Goal: Information Seeking & Learning: Find contact information

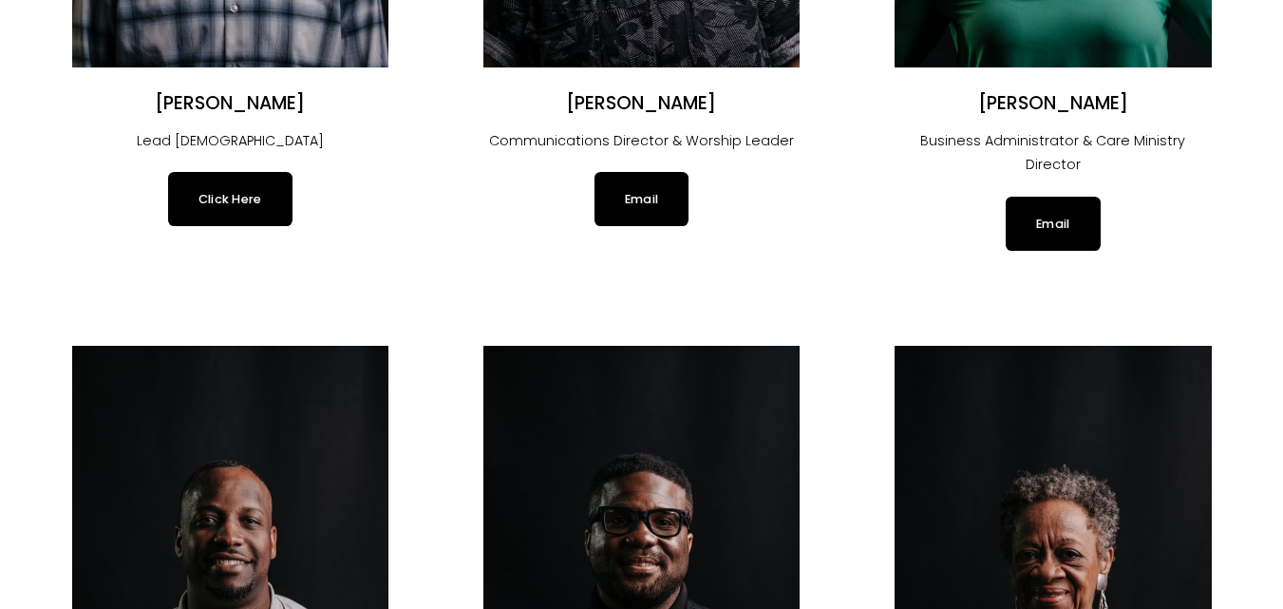
scroll to position [348, 0]
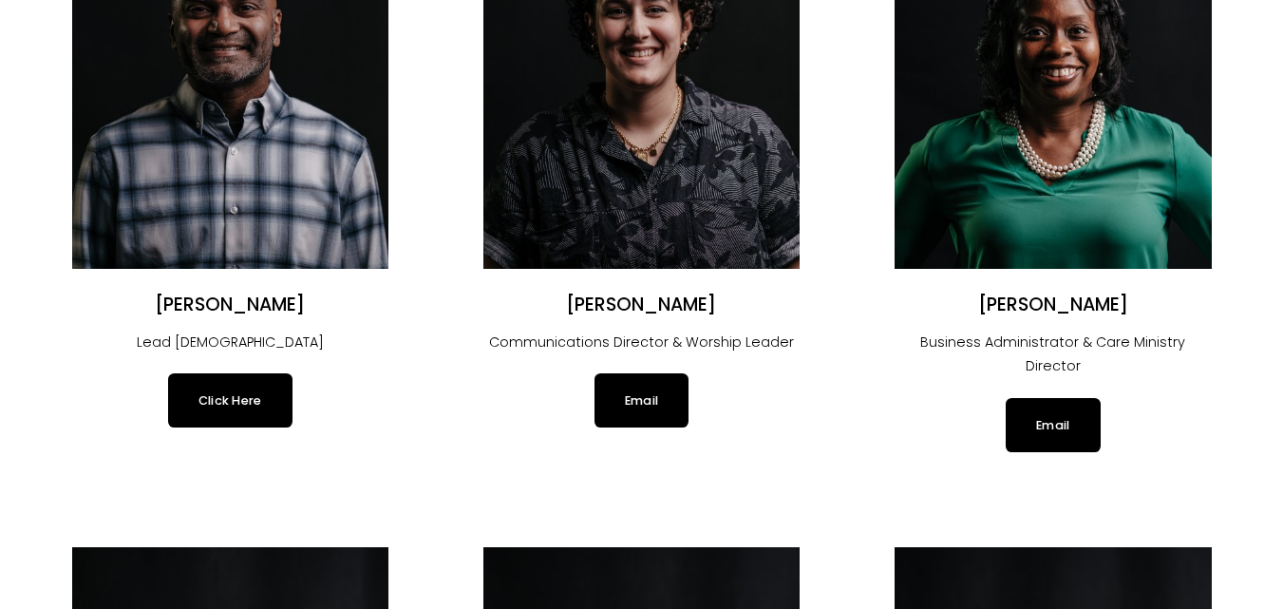
click at [223, 305] on h2 "[PERSON_NAME]" at bounding box center [230, 305] width 316 height 24
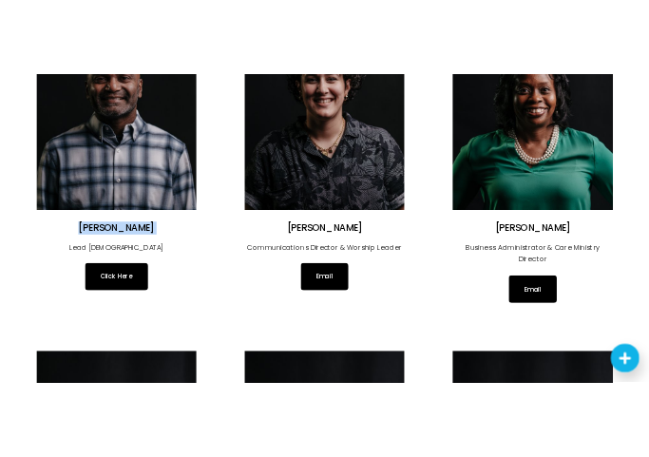
scroll to position [0, 0]
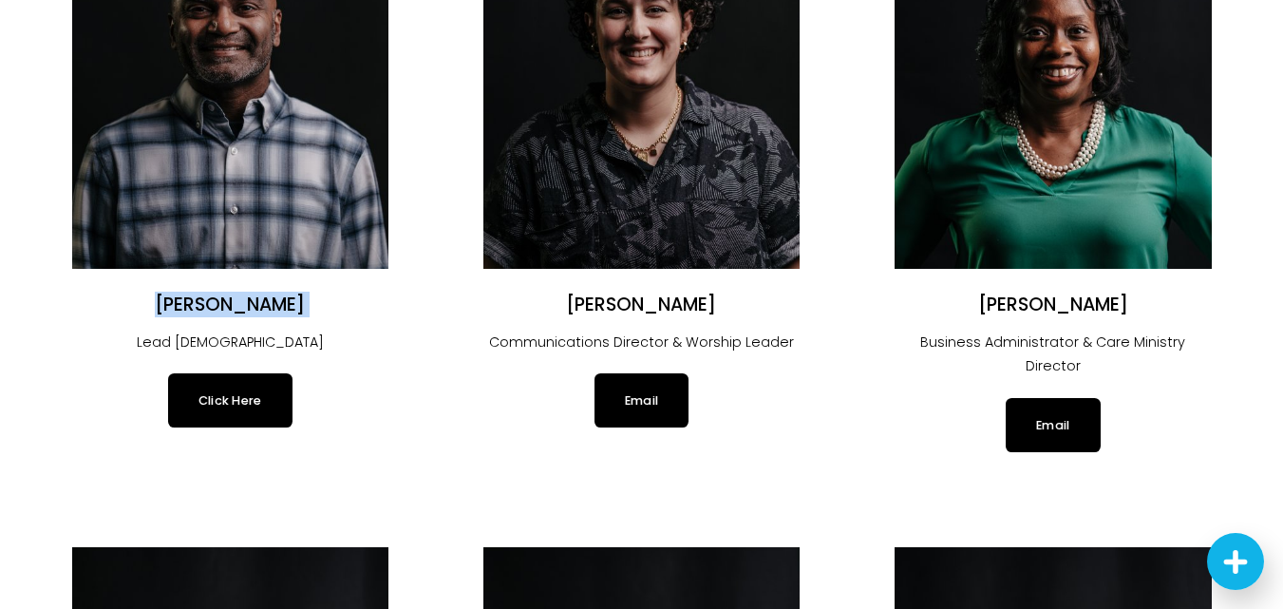
copy div "[PERSON_NAME]"
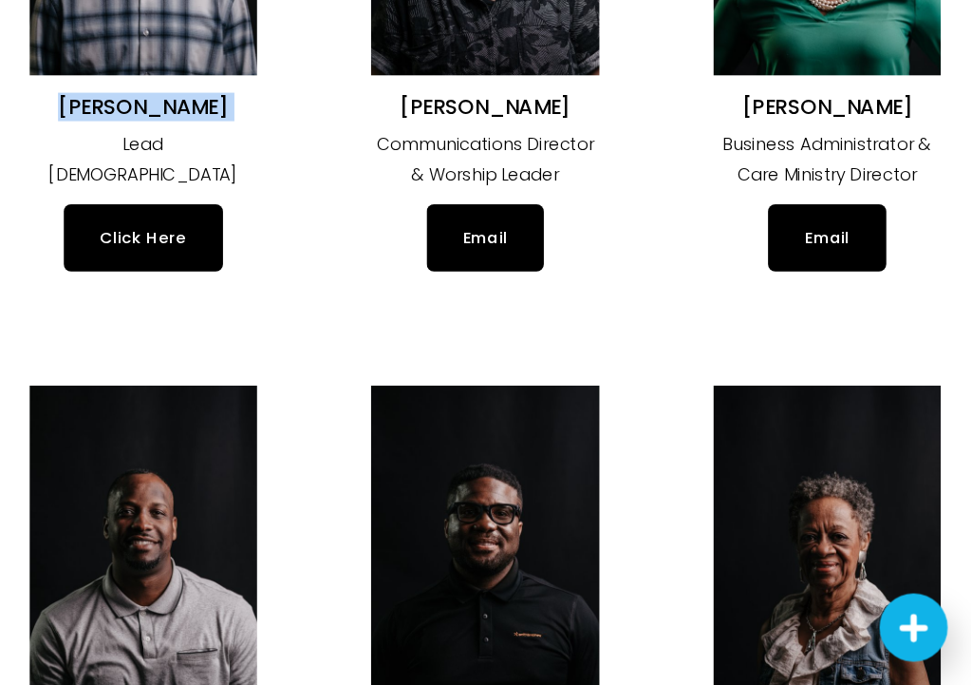
scroll to position [348, 0]
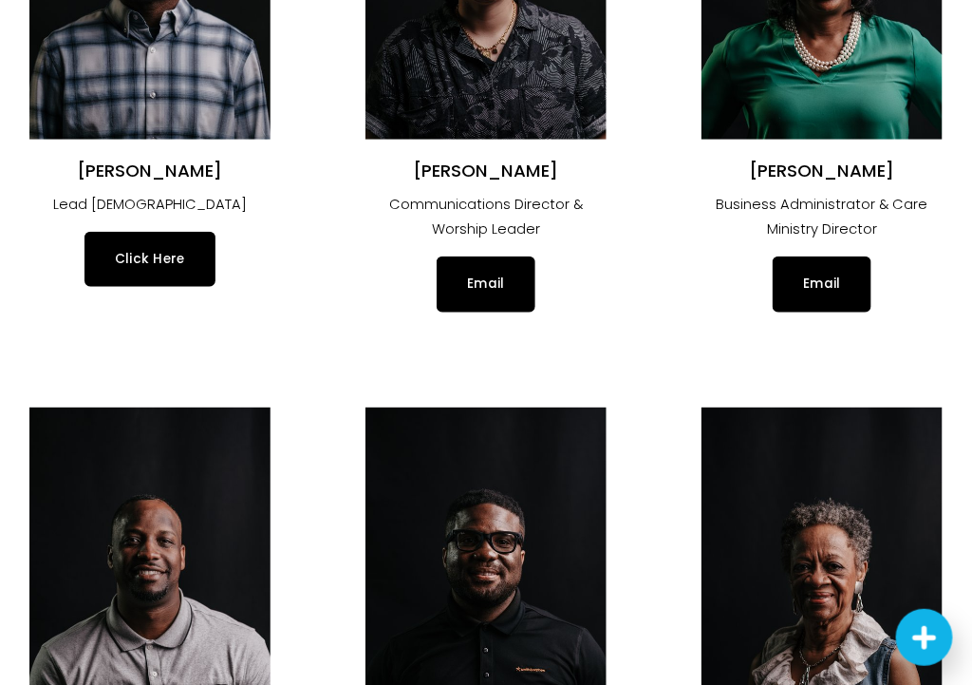
click at [497, 183] on div "[PERSON_NAME] Communications Director & Worship Leader" at bounding box center [486, 201] width 241 height 83
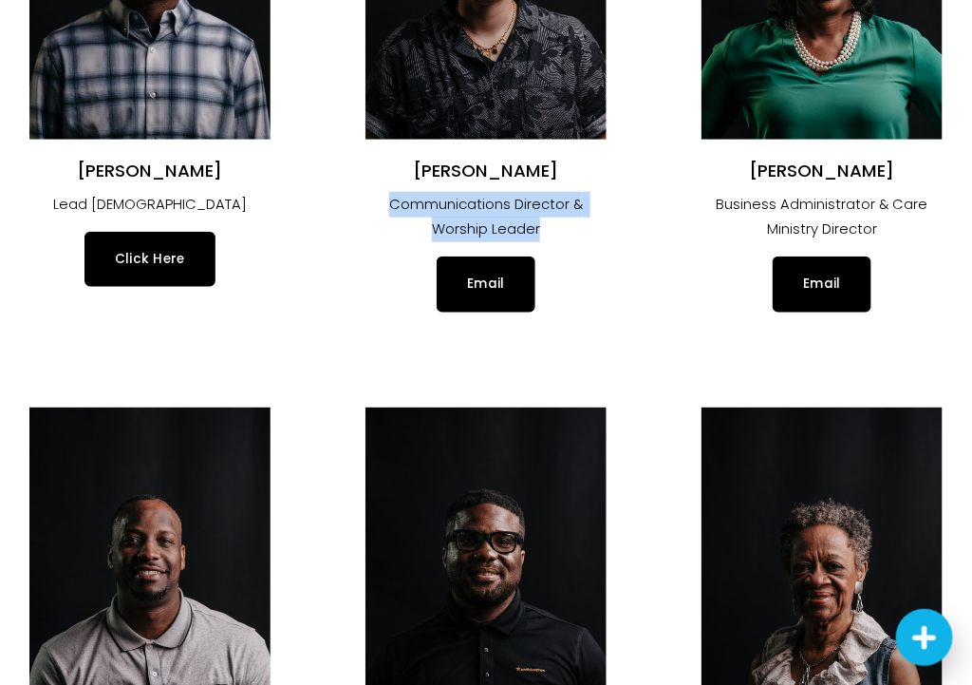
click at [497, 183] on div "[PERSON_NAME] Communications Director & Worship Leader" at bounding box center [486, 201] width 241 height 83
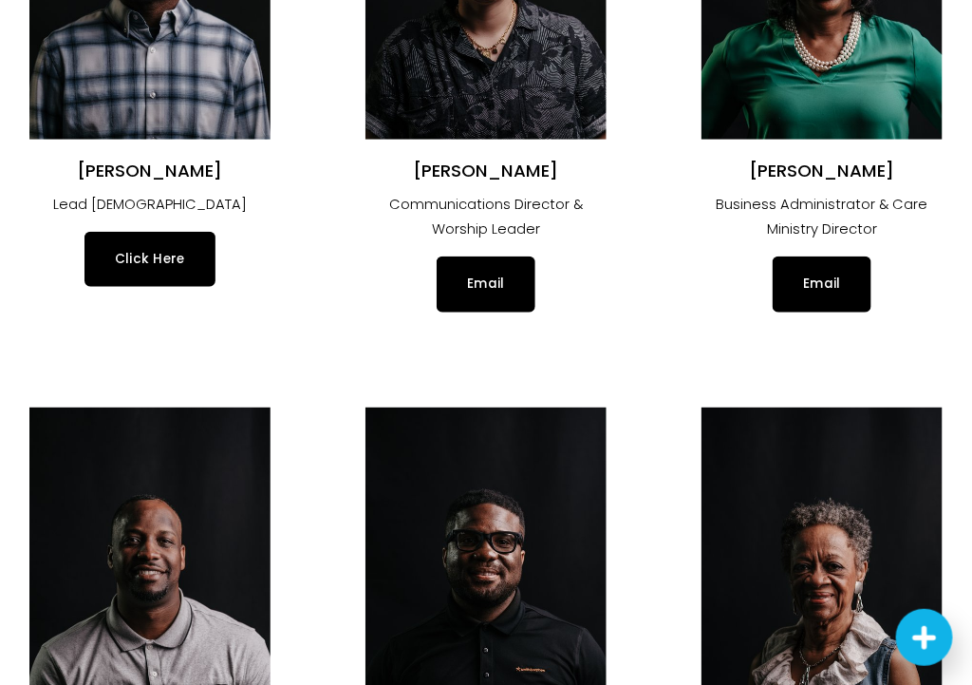
click at [484, 171] on h2 "[PERSON_NAME]" at bounding box center [486, 171] width 241 height 23
copy div "[PERSON_NAME]"
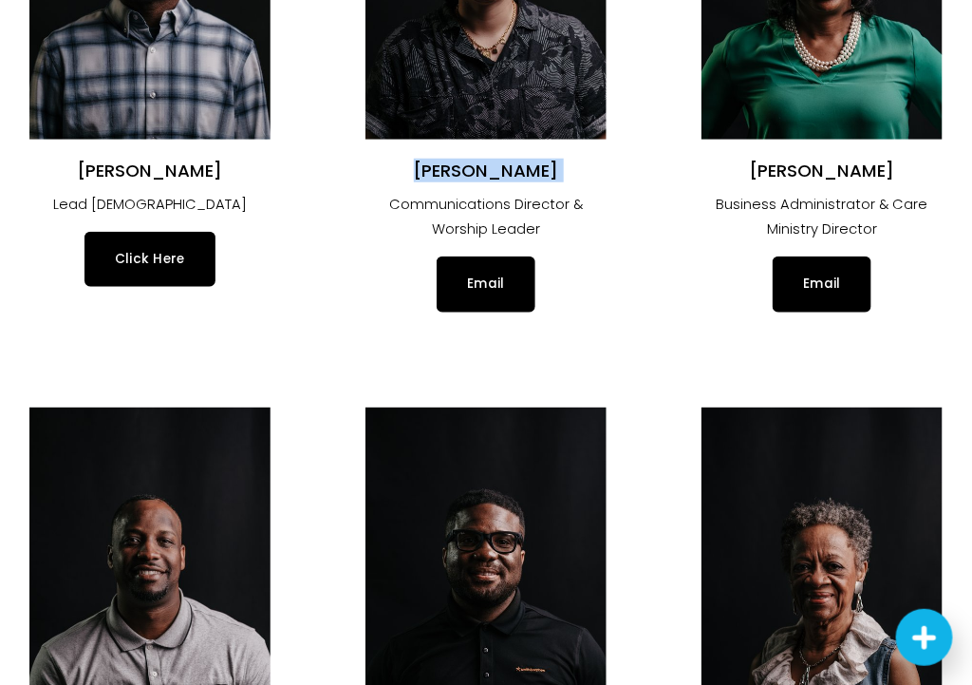
click at [772, 177] on h2 "[PERSON_NAME]" at bounding box center [822, 171] width 241 height 23
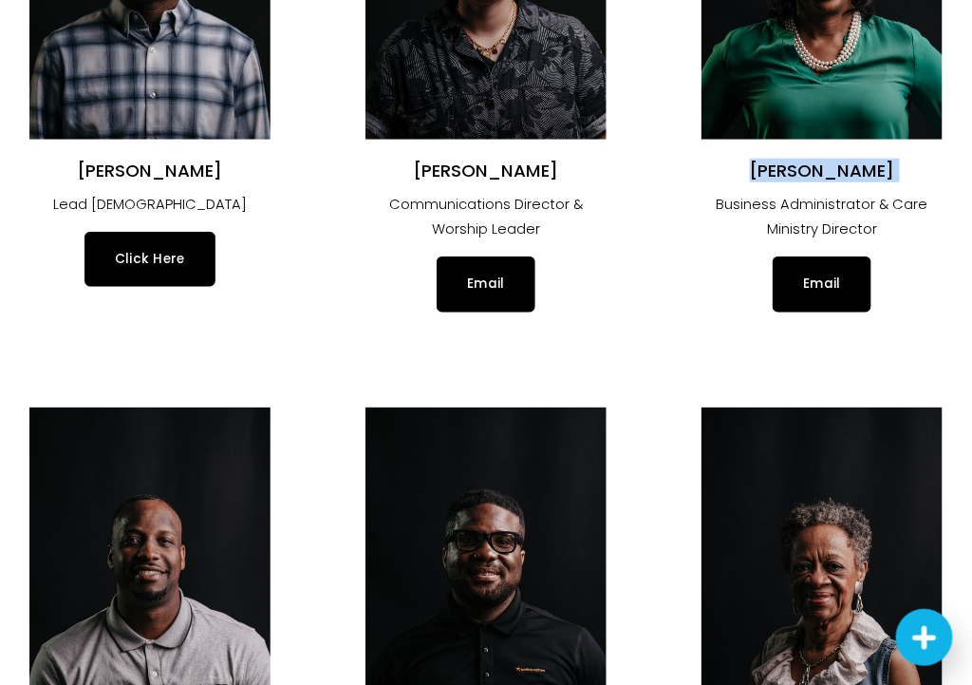
click at [772, 177] on h2 "[PERSON_NAME]" at bounding box center [822, 171] width 241 height 23
copy div "[PERSON_NAME]"
click at [408, 481] on img at bounding box center [486, 568] width 241 height 323
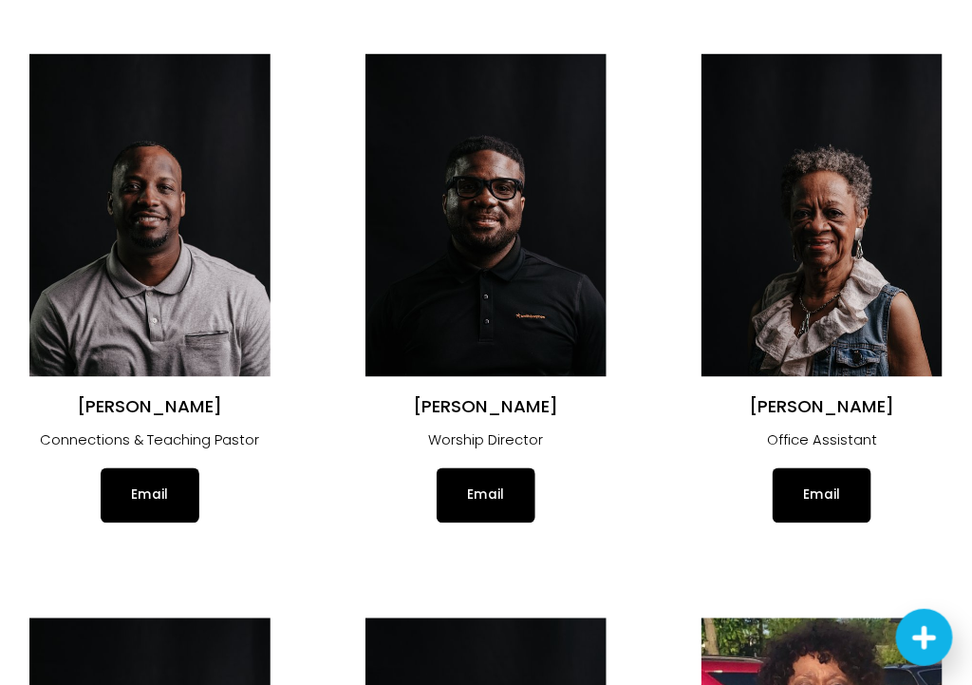
scroll to position [860, 0]
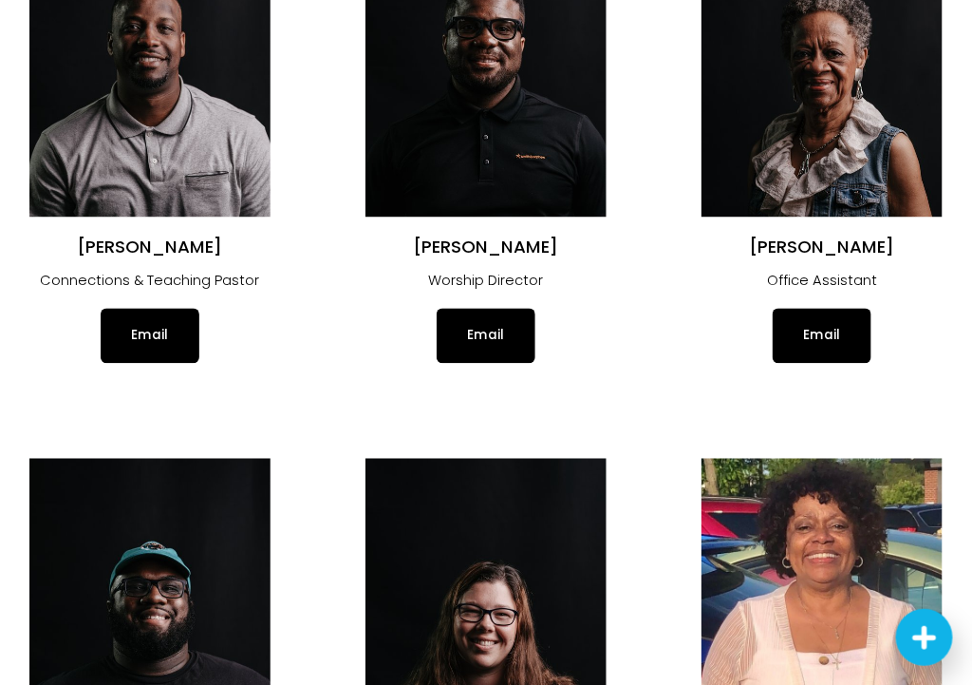
click at [198, 246] on h2 "[PERSON_NAME]" at bounding box center [149, 247] width 241 height 23
copy div "[PERSON_NAME]"
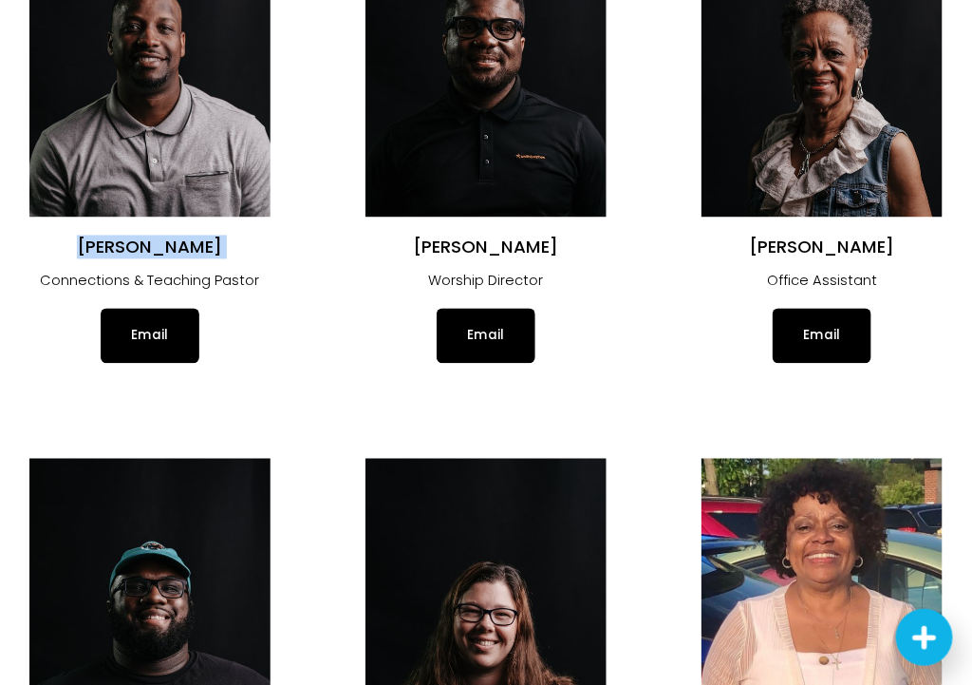
click at [488, 243] on h2 "[PERSON_NAME]" at bounding box center [486, 247] width 241 height 23
copy div "[PERSON_NAME]"
click at [884, 236] on h2 "[PERSON_NAME]" at bounding box center [822, 247] width 241 height 23
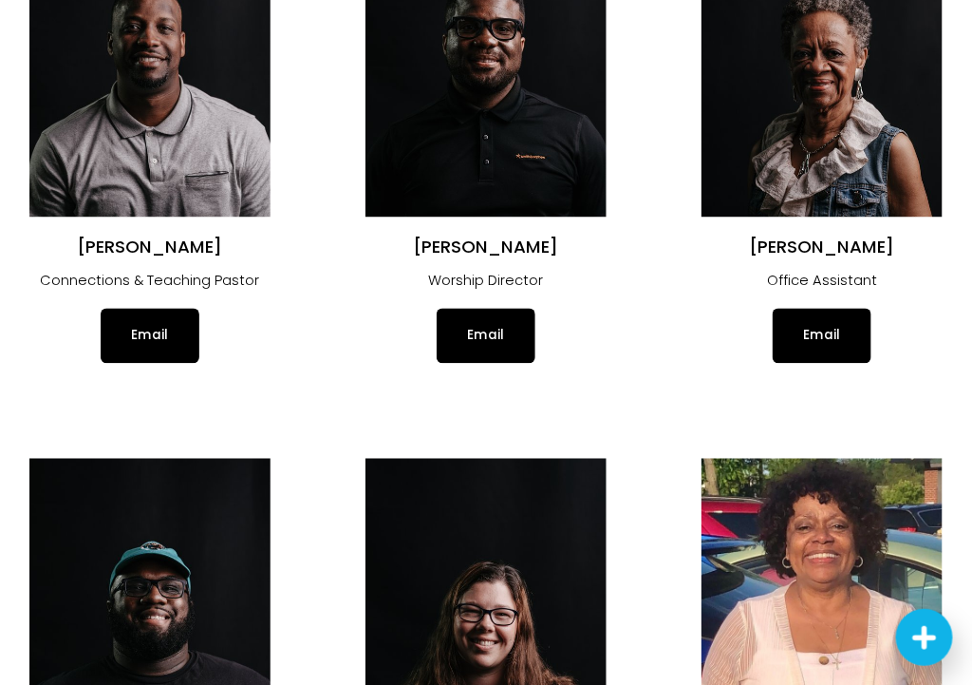
click at [884, 236] on h2 "[PERSON_NAME]" at bounding box center [822, 247] width 241 height 23
copy div "[PERSON_NAME]"
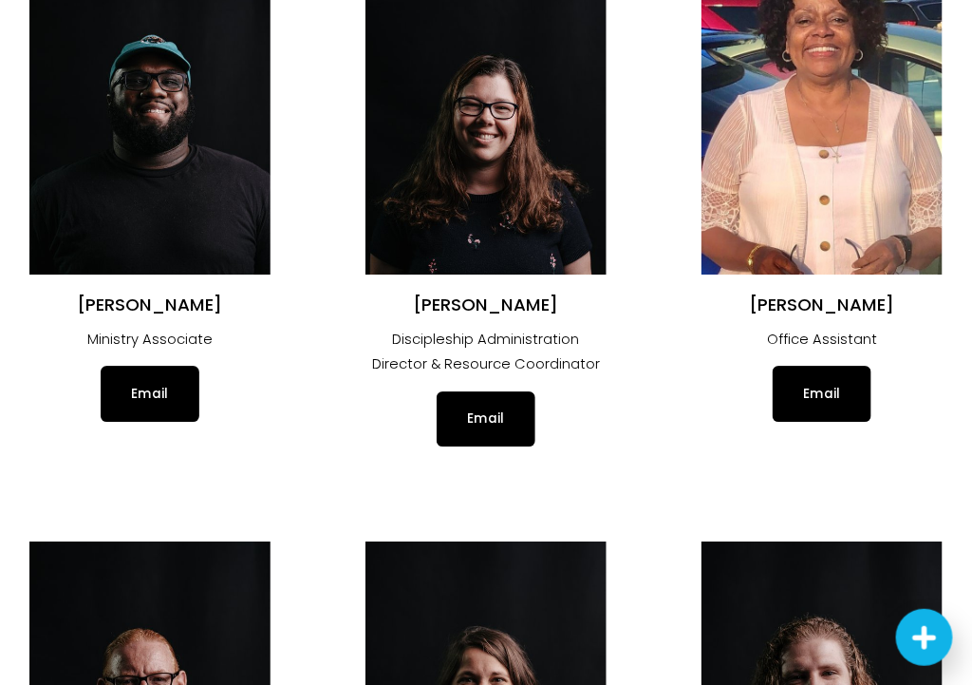
scroll to position [1373, 0]
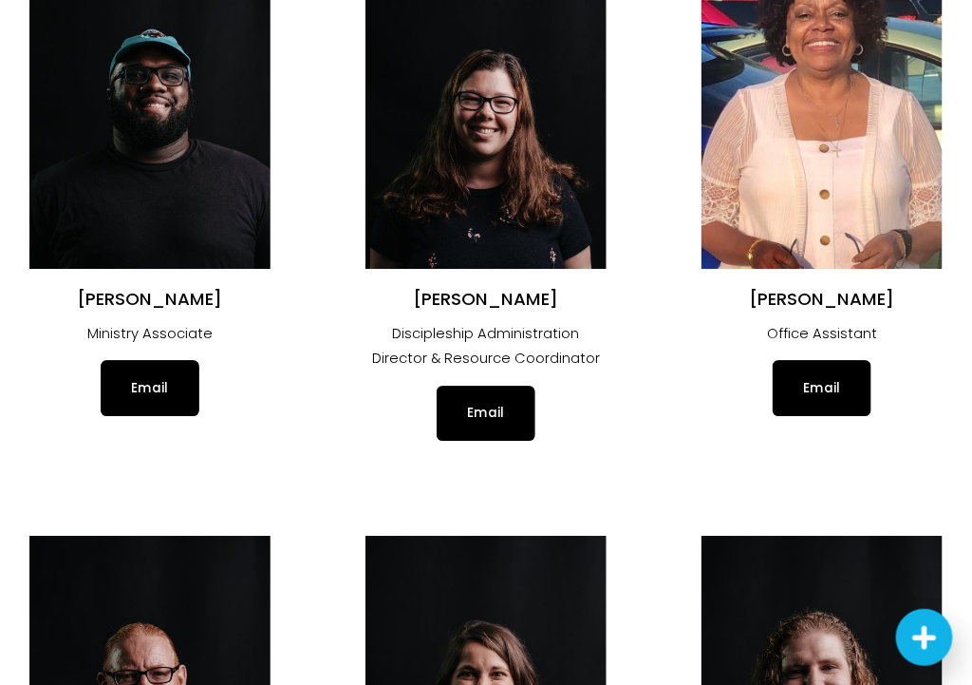
click at [180, 300] on h2 "[PERSON_NAME]" at bounding box center [149, 299] width 241 height 23
copy div "[PERSON_NAME]"
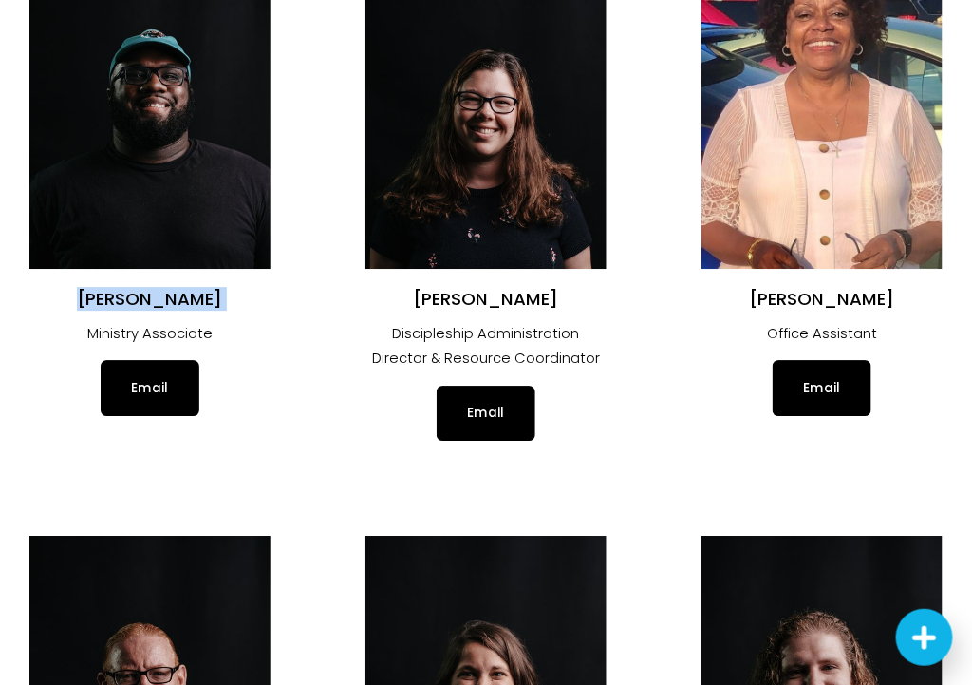
click at [468, 296] on h2 "[PERSON_NAME]" at bounding box center [486, 299] width 241 height 23
copy div "[PERSON_NAME]"
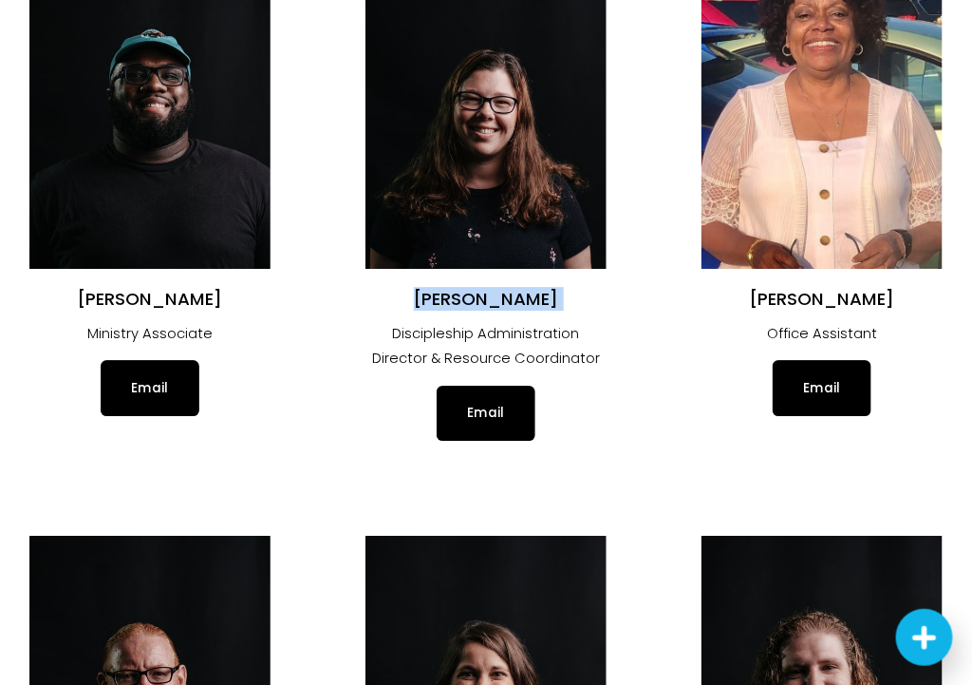
click at [807, 302] on h2 "[PERSON_NAME]" at bounding box center [822, 299] width 241 height 23
copy div "[PERSON_NAME]"
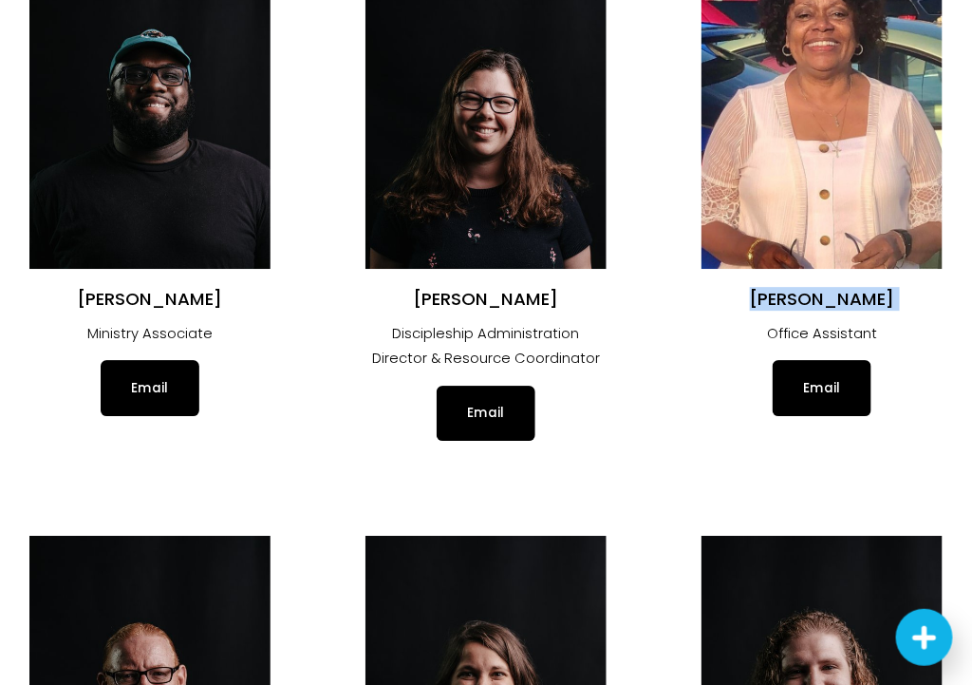
click at [745, 443] on ul "[PERSON_NAME] Lead [DEMOGRAPHIC_DATA] Click Here [PERSON_NAME] Communications D…" at bounding box center [486, 488] width 972 height 3394
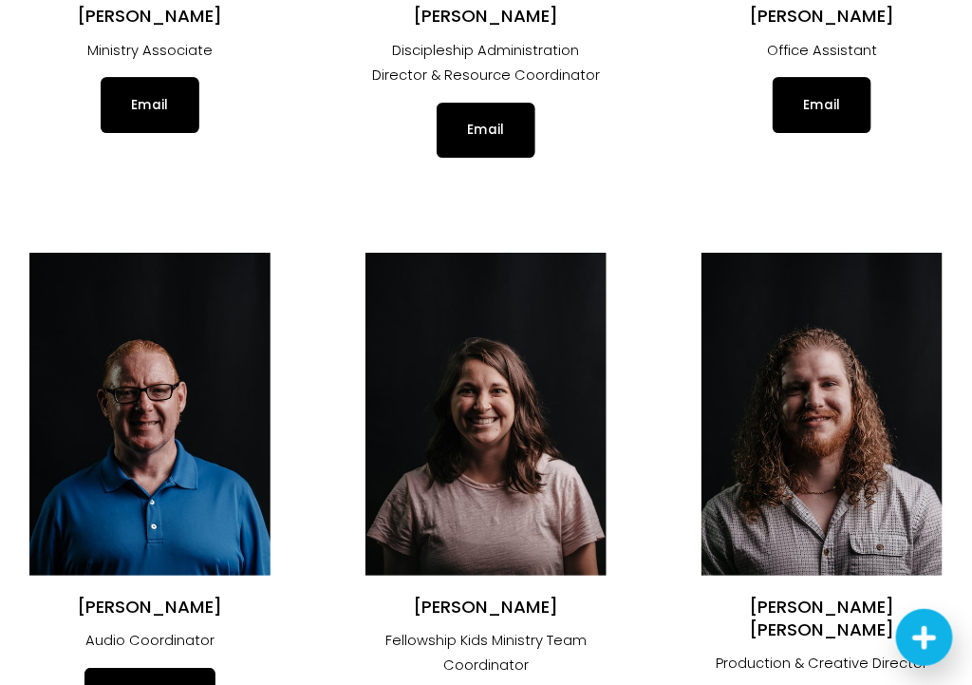
scroll to position [1886, 0]
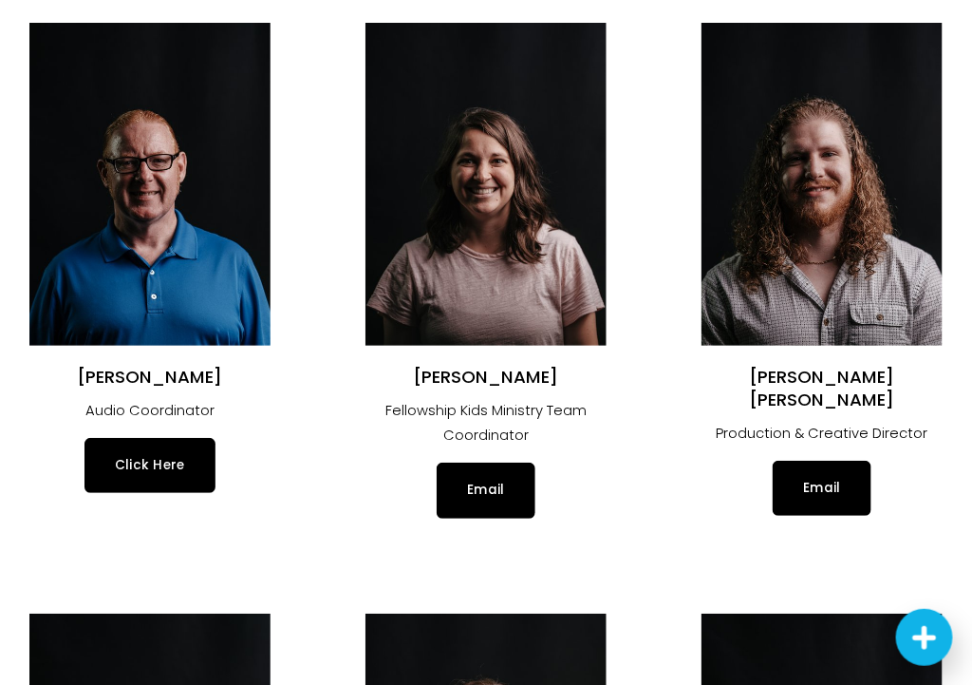
click at [123, 374] on h2 "[PERSON_NAME]" at bounding box center [149, 377] width 241 height 23
copy div "[PERSON_NAME]"
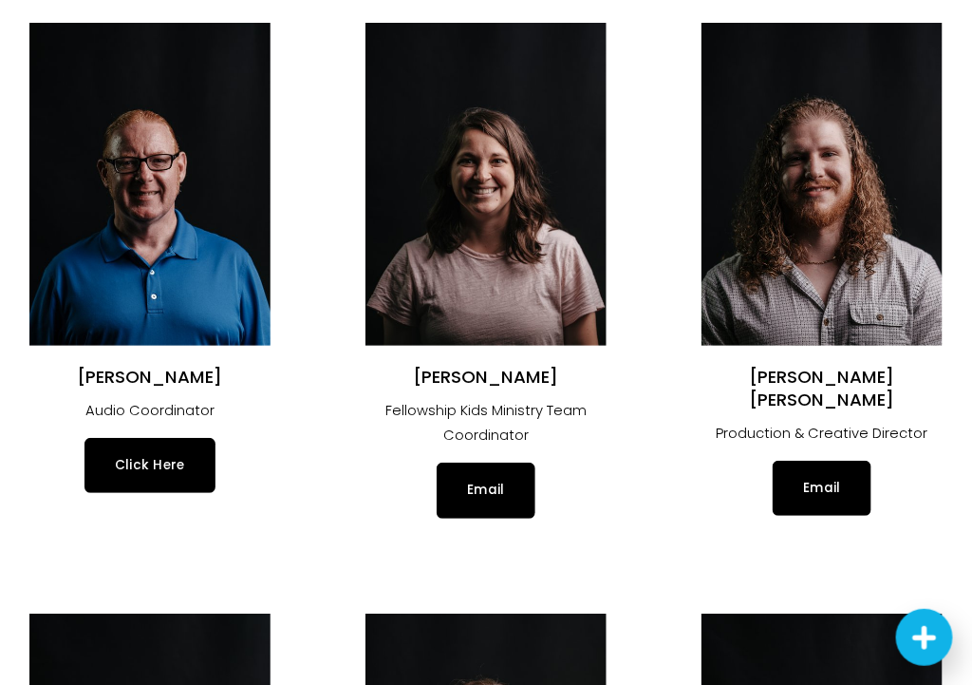
drag, startPoint x: 134, startPoint y: 482, endPoint x: 377, endPoint y: 353, distance: 275.3
click at [377, 353] on li "[PERSON_NAME] Fellowship Kids Ministry Team Coordinator Email" at bounding box center [486, 270] width 241 height 495
click at [539, 373] on h2 "[PERSON_NAME]" at bounding box center [486, 377] width 241 height 23
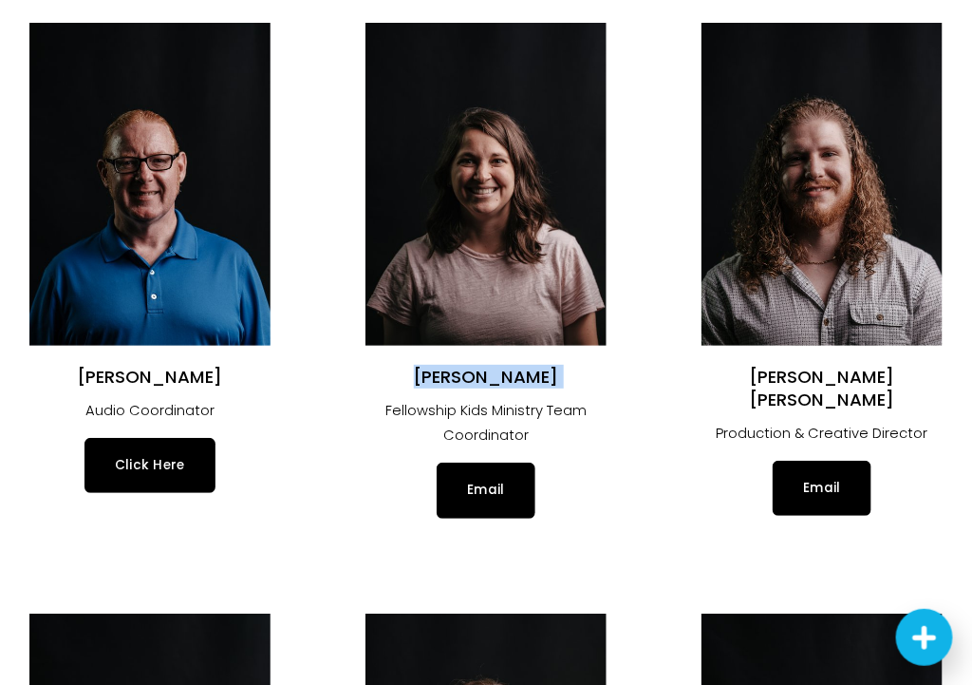
click at [856, 368] on h2 "[PERSON_NAME] [PERSON_NAME]" at bounding box center [822, 389] width 241 height 46
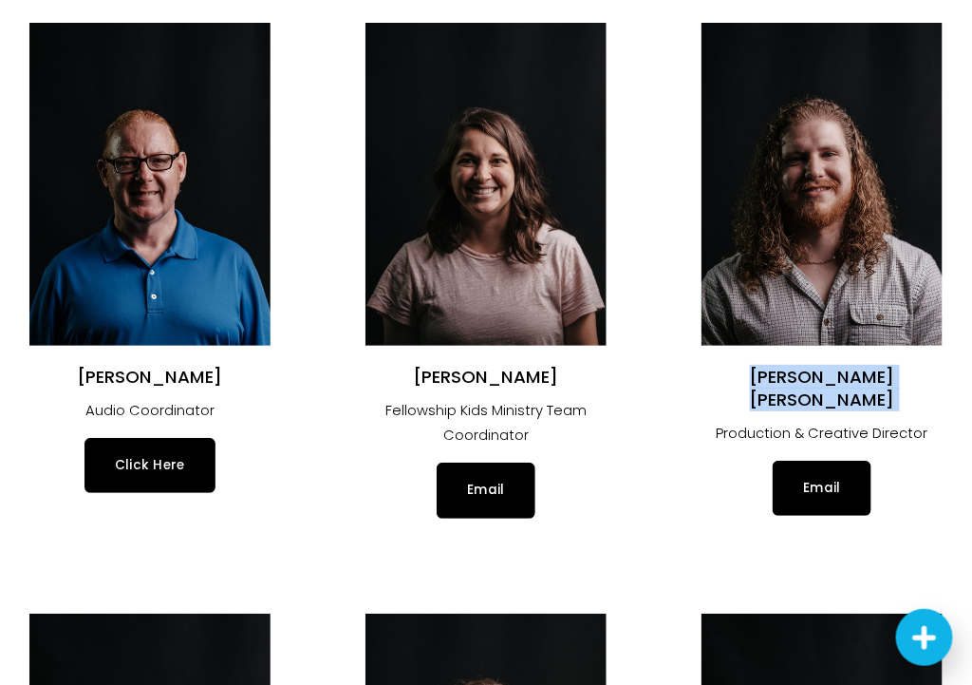
click at [856, 368] on h2 "[PERSON_NAME] [PERSON_NAME]" at bounding box center [822, 389] width 241 height 46
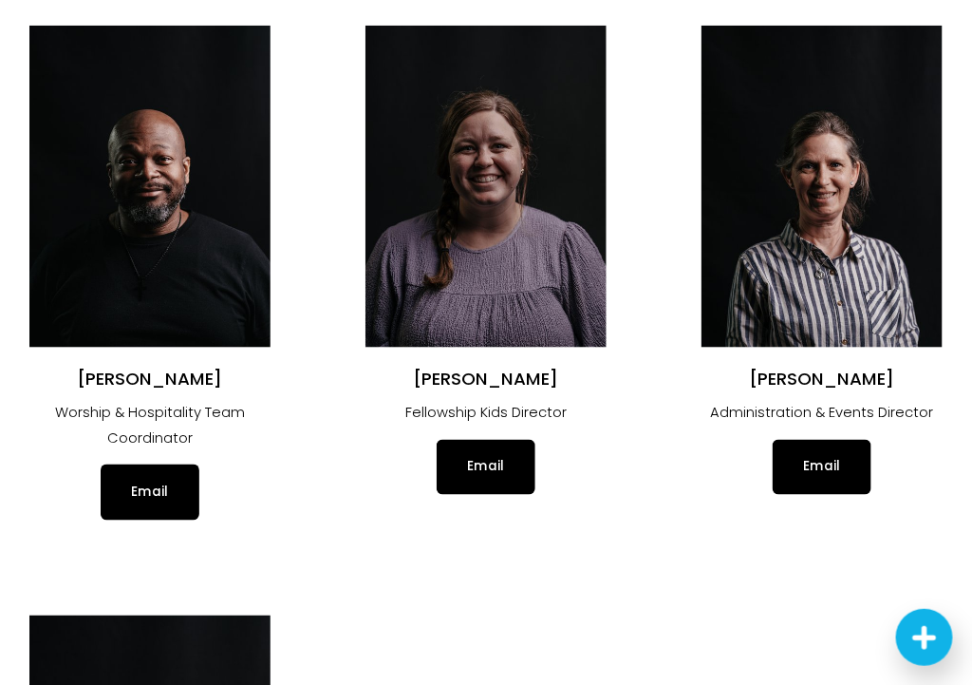
scroll to position [2513, 0]
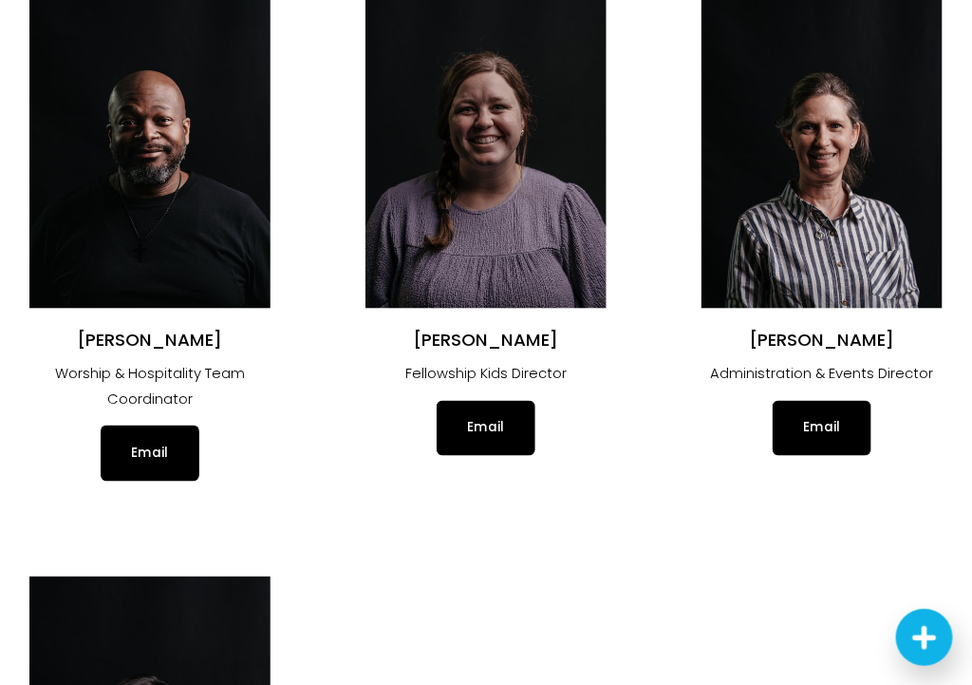
click at [114, 329] on h2 "[PERSON_NAME]" at bounding box center [149, 340] width 241 height 23
click at [551, 330] on h2 "[PERSON_NAME]" at bounding box center [486, 340] width 241 height 23
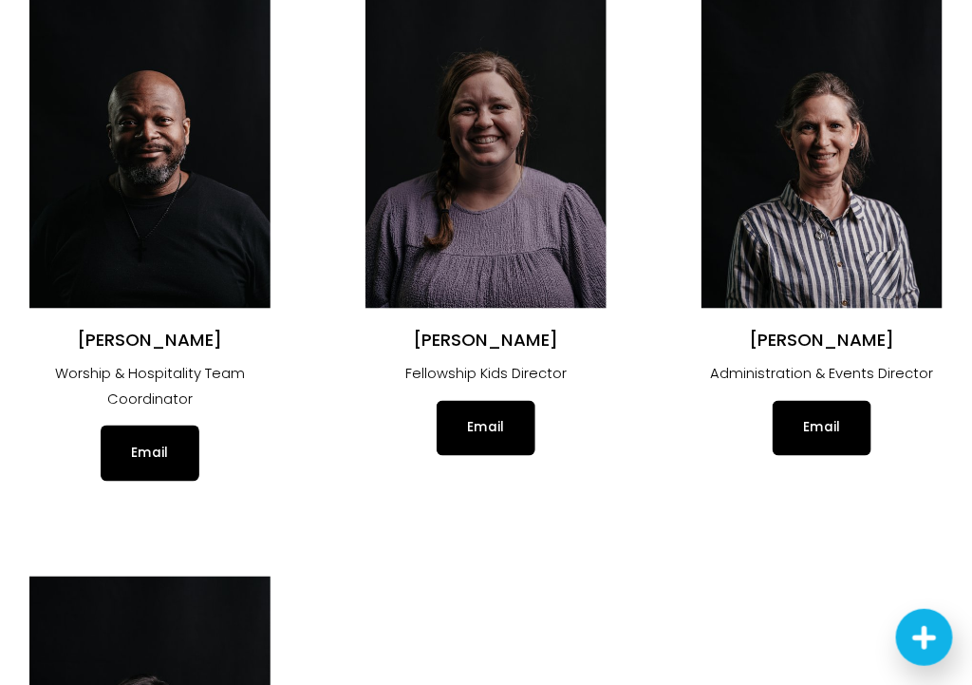
click at [551, 330] on h2 "[PERSON_NAME]" at bounding box center [486, 340] width 241 height 23
drag, startPoint x: 488, startPoint y: 459, endPoint x: 464, endPoint y: 407, distance: 56.5
click at [824, 343] on h2 "[PERSON_NAME]" at bounding box center [822, 340] width 241 height 23
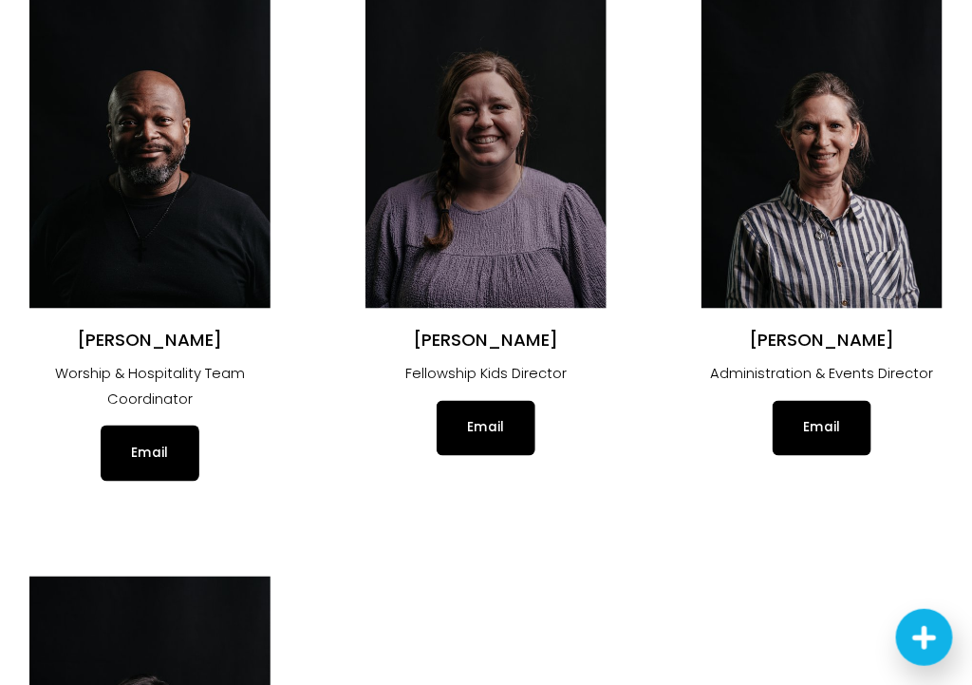
click at [824, 343] on h2 "[PERSON_NAME]" at bounding box center [822, 340] width 241 height 23
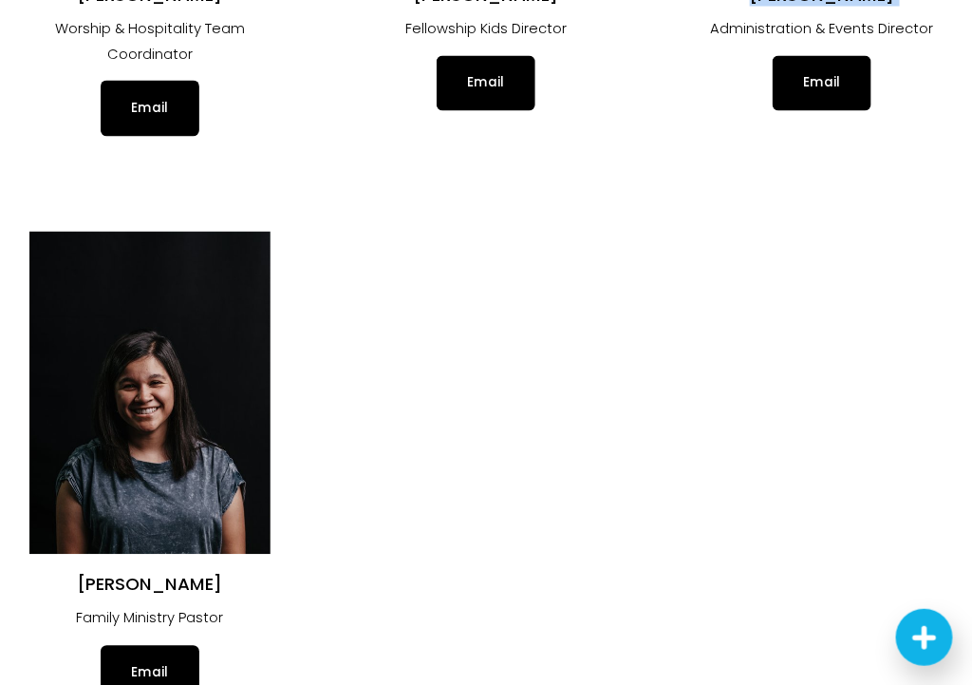
scroll to position [3083, 0]
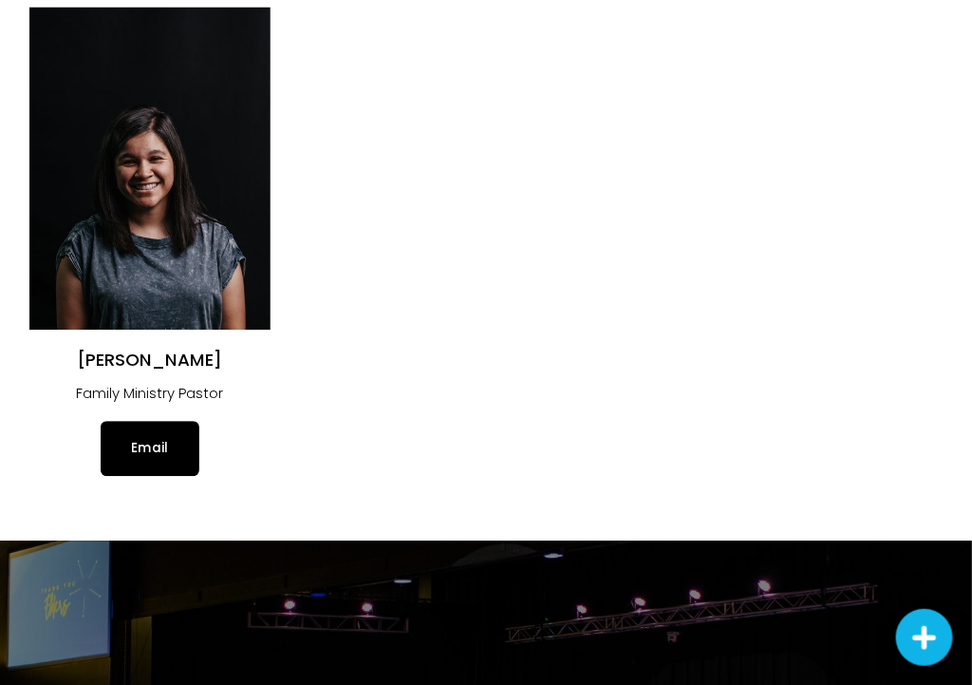
click at [103, 366] on h2 "[PERSON_NAME]" at bounding box center [149, 360] width 241 height 23
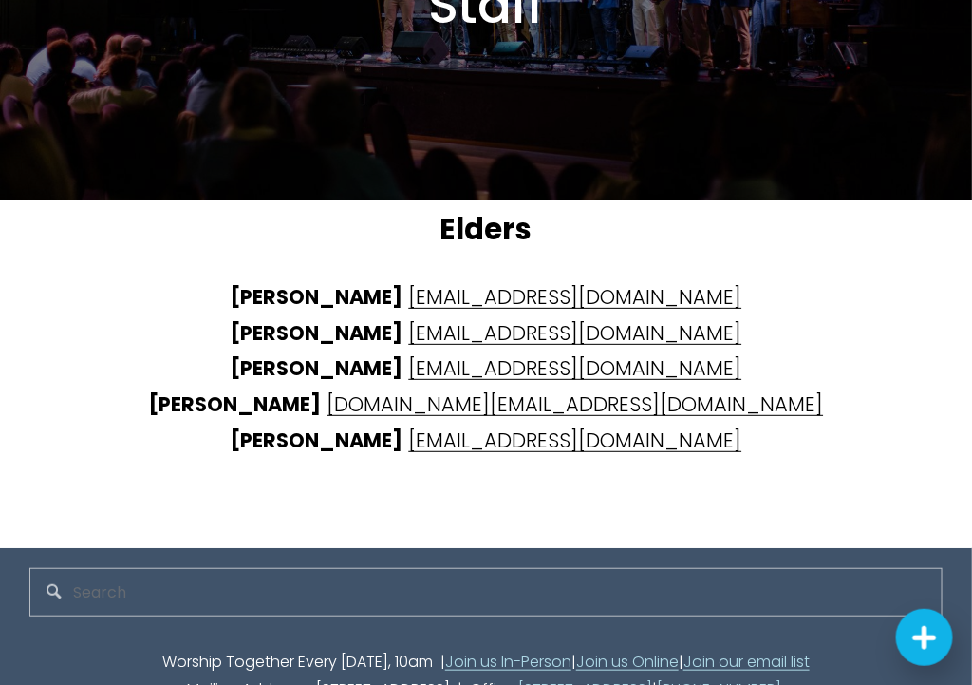
scroll to position [3929, 0]
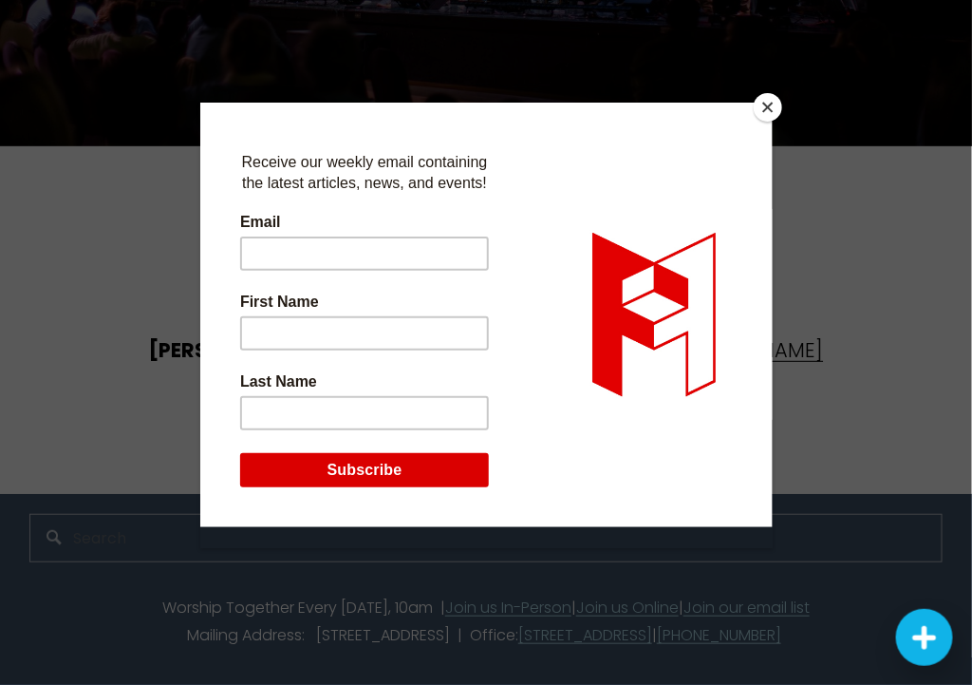
click at [764, 111] on button "Close" at bounding box center [768, 107] width 28 height 28
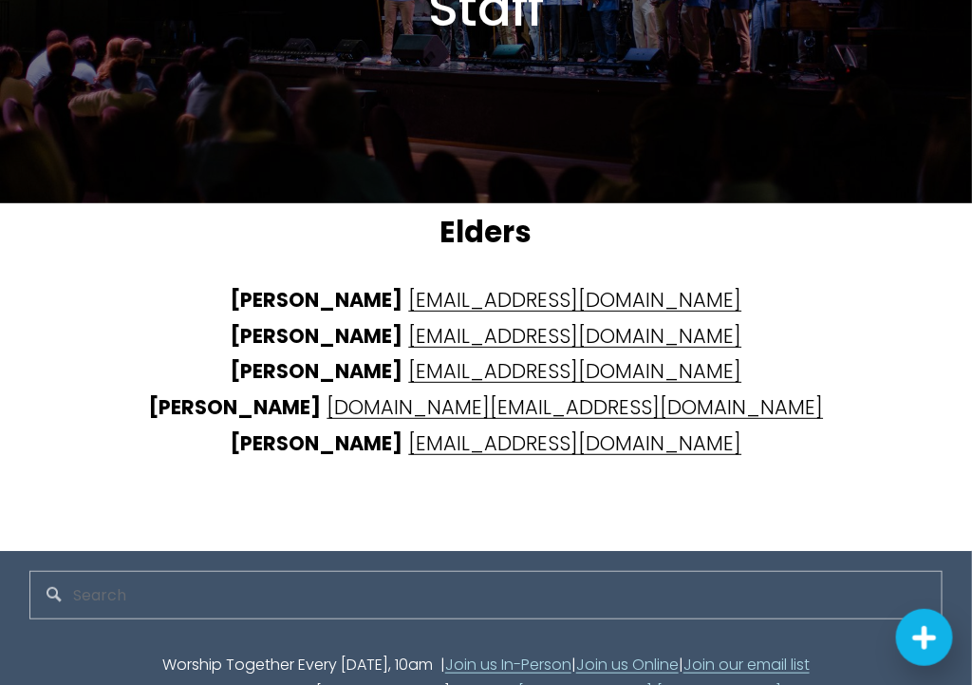
scroll to position [3815, 0]
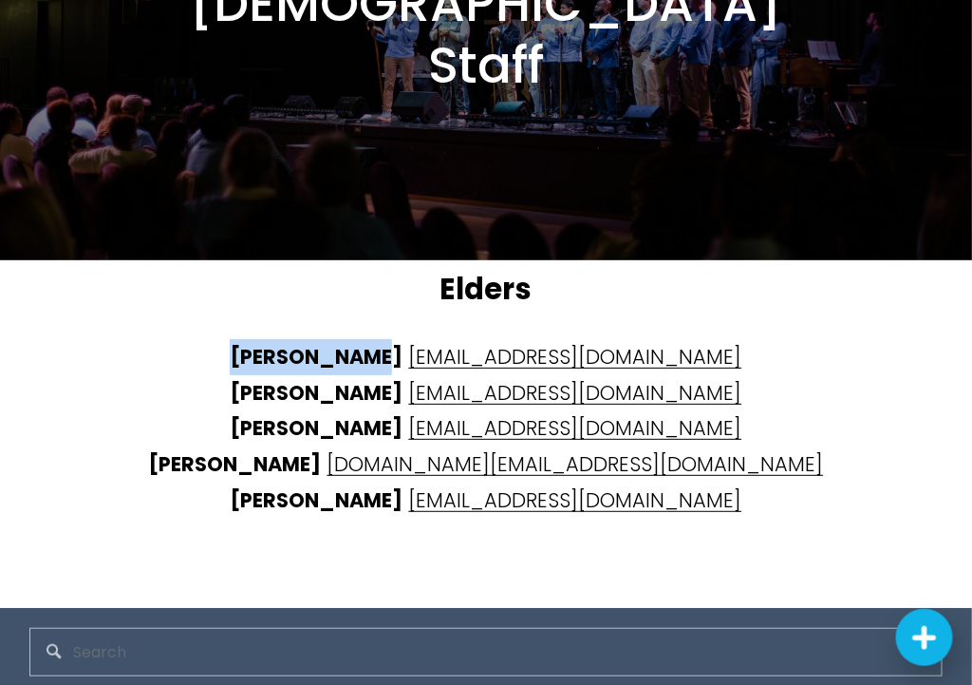
drag, startPoint x: 309, startPoint y: 357, endPoint x: 442, endPoint y: 348, distance: 133.3
click at [403, 348] on strong "[PERSON_NAME]" at bounding box center [316, 357] width 173 height 28
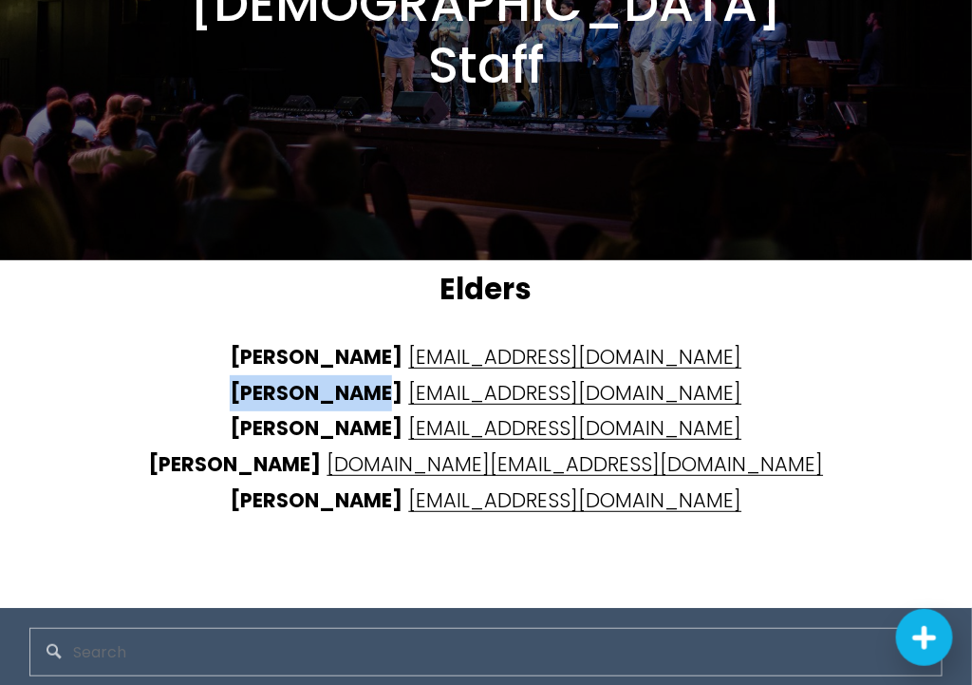
drag, startPoint x: 317, startPoint y: 386, endPoint x: 457, endPoint y: 385, distance: 139.6
click at [403, 385] on strong "[PERSON_NAME]" at bounding box center [316, 393] width 173 height 28
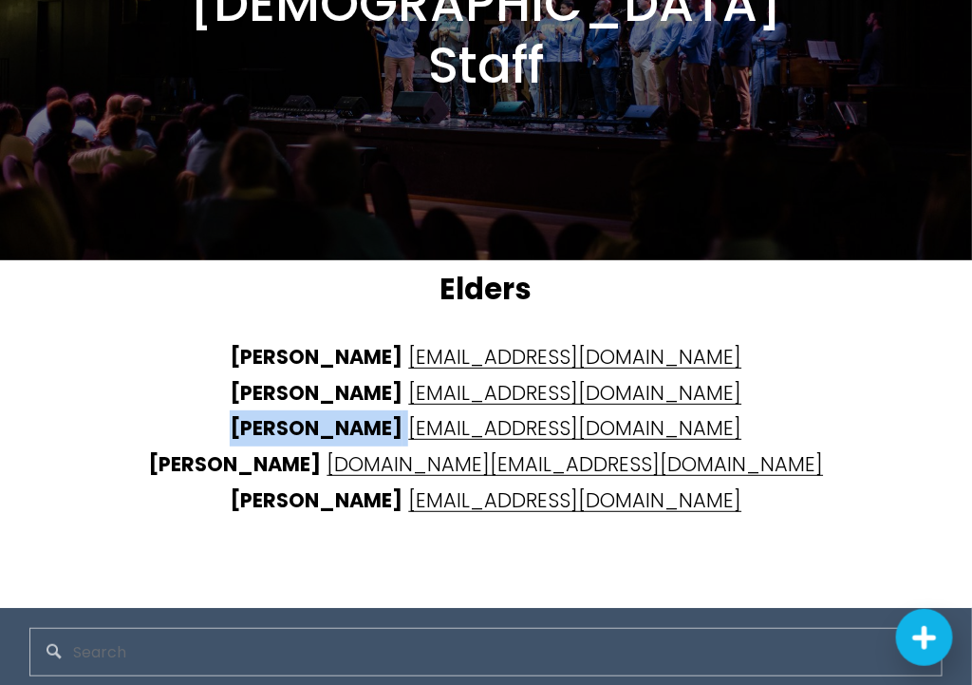
drag, startPoint x: 322, startPoint y: 427, endPoint x: 460, endPoint y: 424, distance: 137.7
click at [460, 424] on p "[PERSON_NAME] [EMAIL_ADDRESS][DOMAIN_NAME] [PERSON_NAME] [EMAIL_ADDRESS][DOMAIN…" at bounding box center [486, 428] width 686 height 179
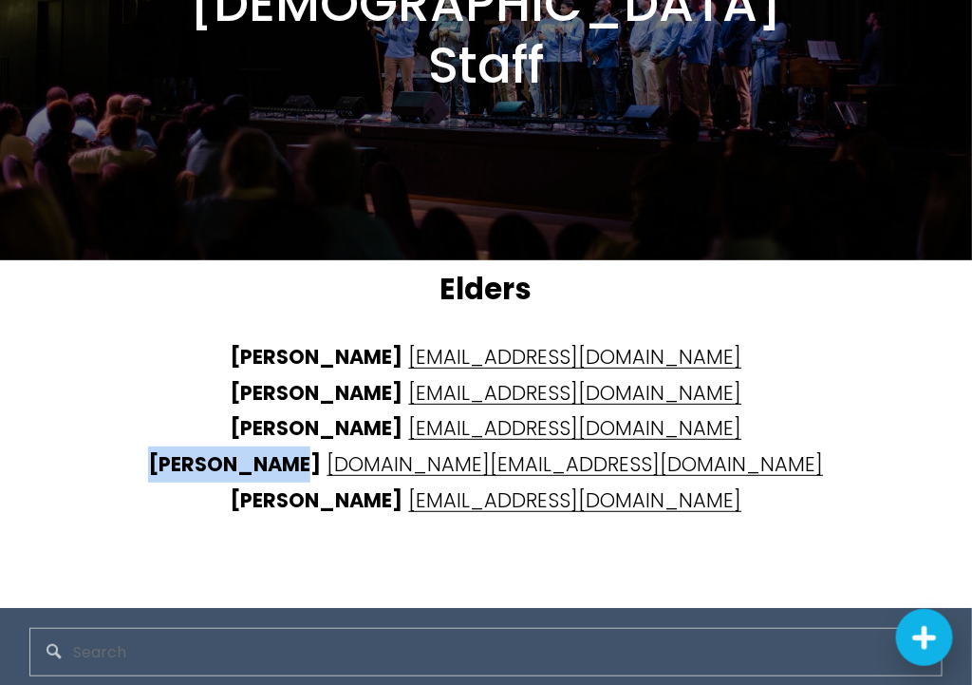
drag, startPoint x: 254, startPoint y: 462, endPoint x: 402, endPoint y: 456, distance: 148.3
click at [402, 456] on p "[PERSON_NAME] [EMAIL_ADDRESS][DOMAIN_NAME] [PERSON_NAME] [EMAIL_ADDRESS][DOMAIN…" at bounding box center [486, 428] width 686 height 179
drag, startPoint x: 200, startPoint y: 499, endPoint x: 390, endPoint y: 501, distance: 189.9
click at [390, 501] on p "[PERSON_NAME] [EMAIL_ADDRESS][DOMAIN_NAME] [PERSON_NAME] [EMAIL_ADDRESS][DOMAIN…" at bounding box center [486, 428] width 686 height 179
click at [799, 425] on p "[PERSON_NAME] [EMAIL_ADDRESS][DOMAIN_NAME] [PERSON_NAME] [EMAIL_ADDRESS][DOMAIN…" at bounding box center [486, 428] width 686 height 179
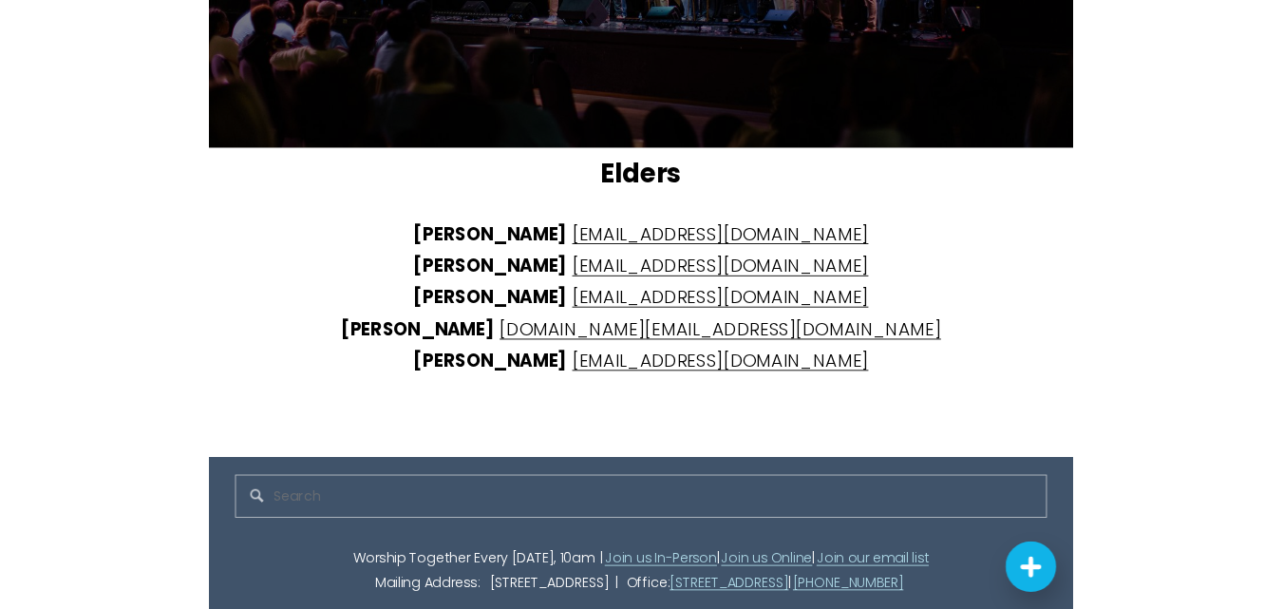
scroll to position [3703, 0]
